Goal: Go to known website: Access a specific website the user already knows

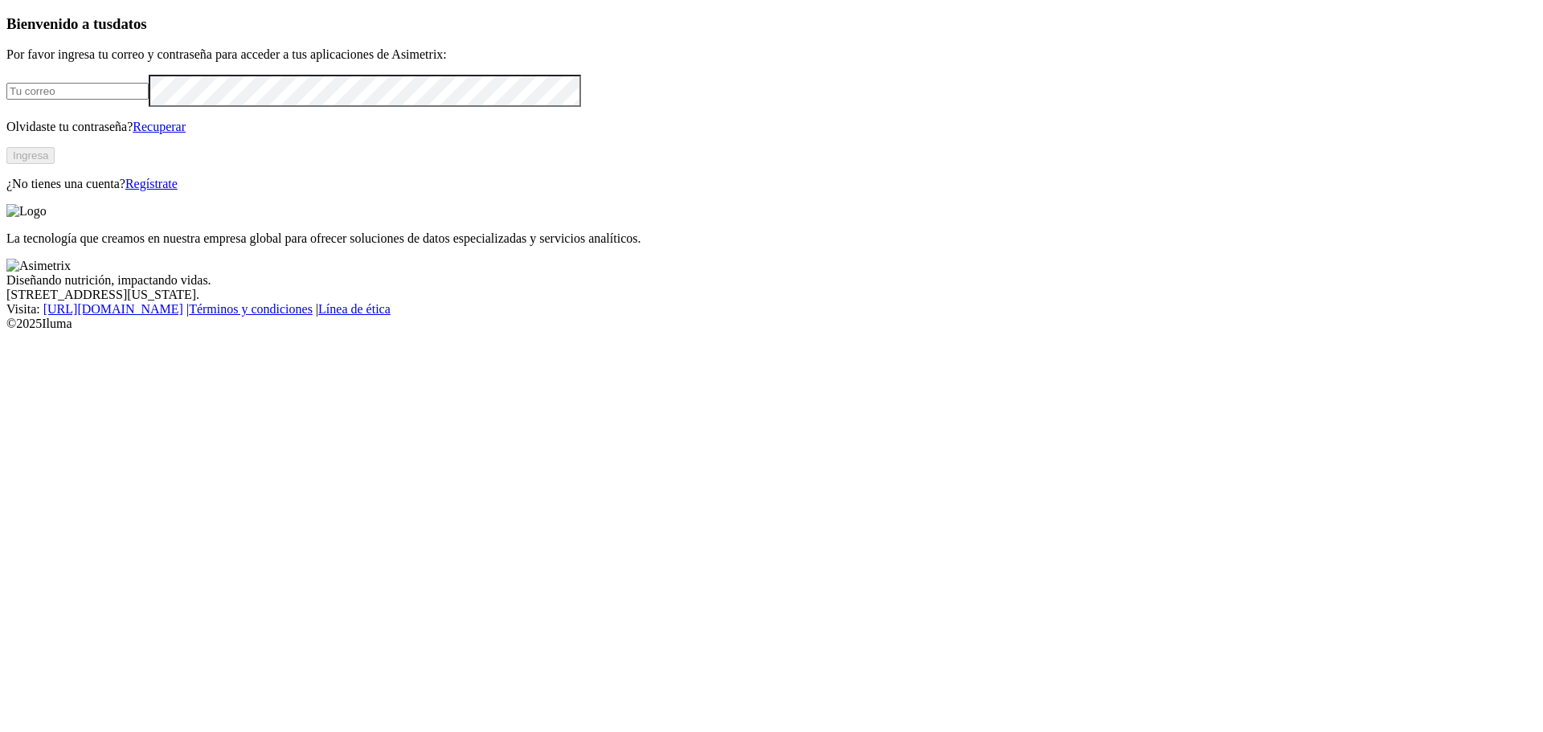
type input "[EMAIL_ADDRESS][DOMAIN_NAME]"
click at [55, 164] on button "Ingresa" at bounding box center [30, 155] width 48 height 17
